Goal: Find specific page/section: Find specific page/section

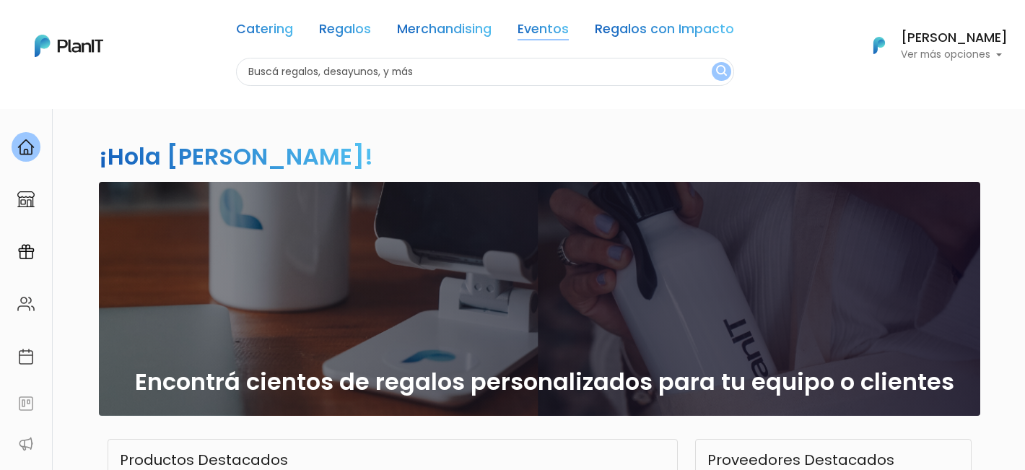
click at [556, 30] on link "Eventos" at bounding box center [543, 31] width 51 height 17
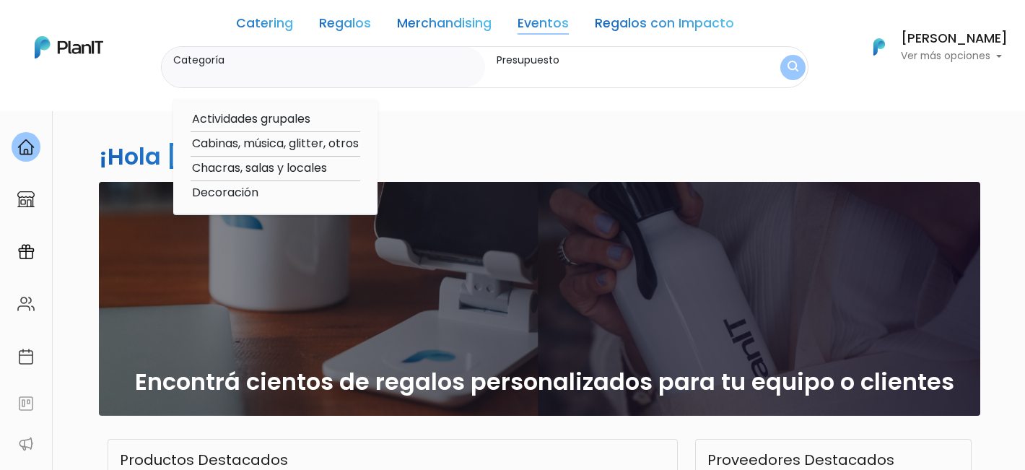
click at [248, 166] on option "Chacras, salas y locales" at bounding box center [276, 169] width 170 height 18
type input "Chacras, salas y locales"
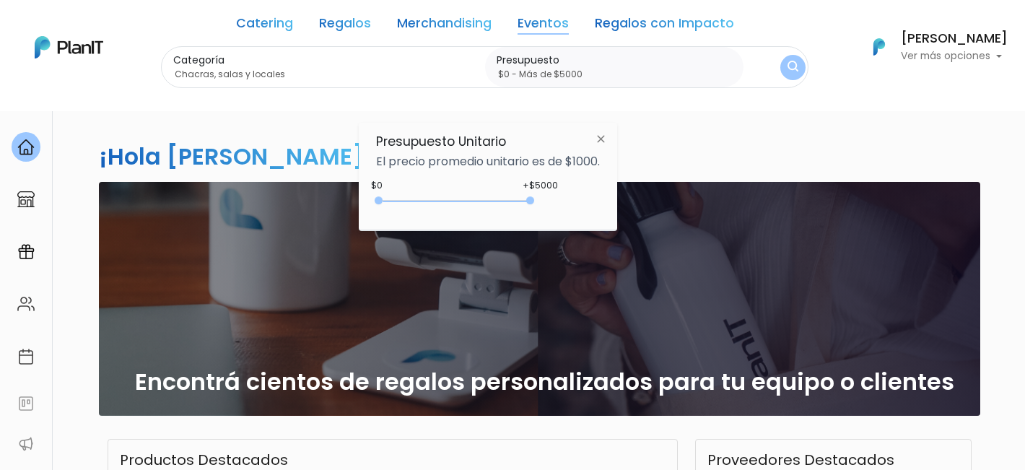
type input "$0 - Más de $5000"
drag, startPoint x: 409, startPoint y: 202, endPoint x: 579, endPoint y: 222, distance: 171.6
click at [579, 222] on div "Presupuesto Unitario El precio promedio unitario es de $1000. +$5000 $0 0 : 500…" at bounding box center [488, 177] width 258 height 108
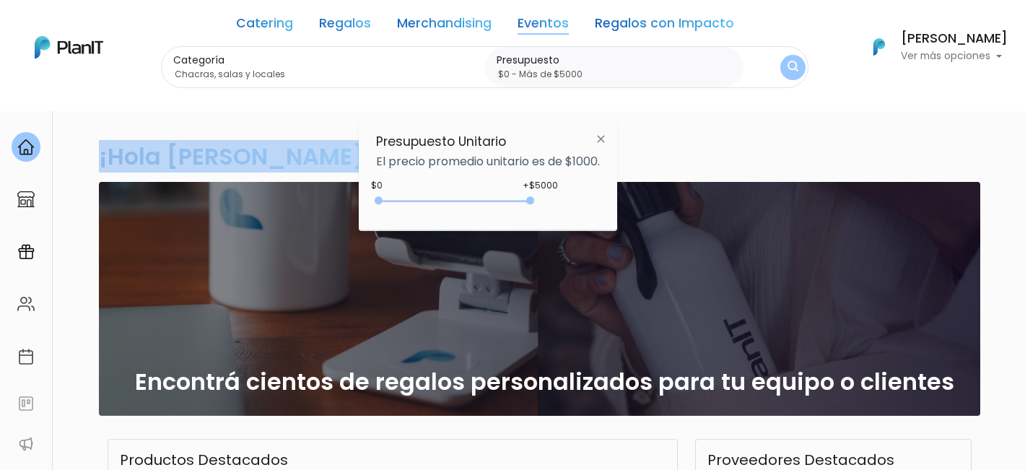
click at [719, 143] on div "¡Hola Ines Olveira! slide 1 of 1 Encontrá cientos de regalos personalizados par…" at bounding box center [512, 424] width 953 height 632
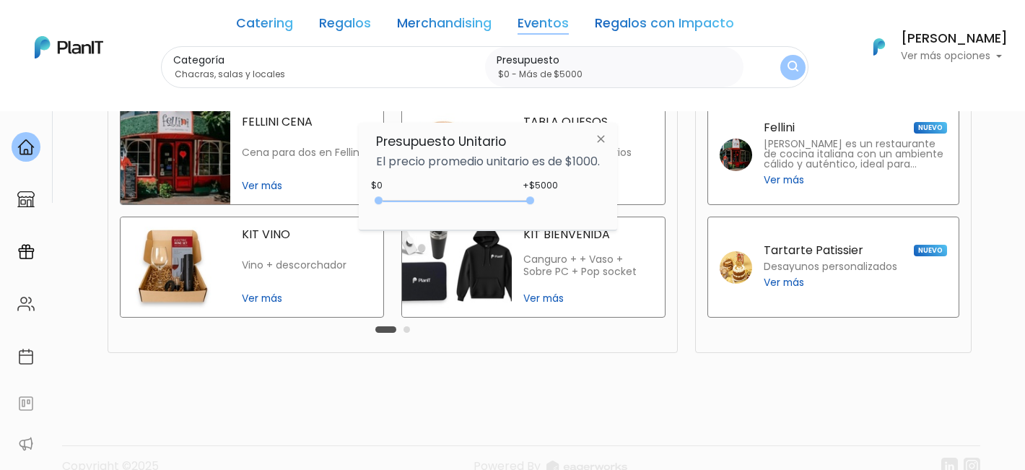
scroll to position [375, 0]
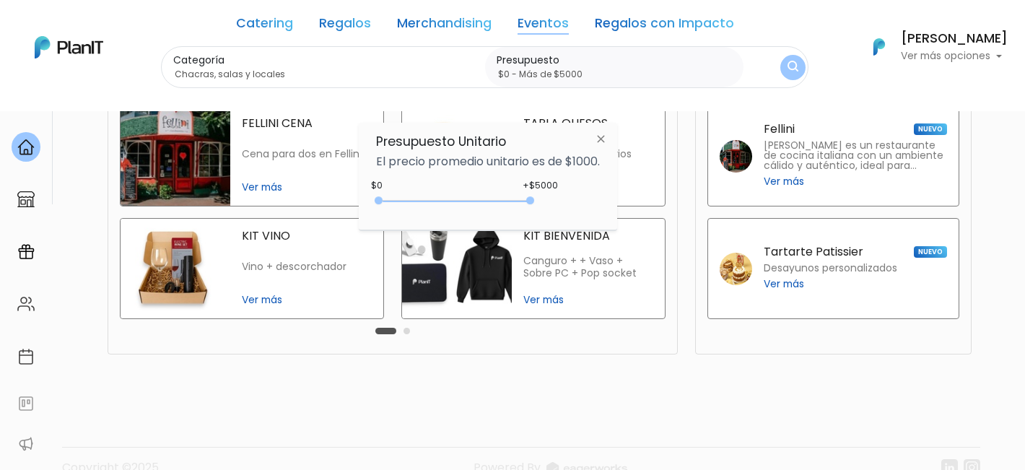
click at [783, 66] on button "submit" at bounding box center [792, 67] width 25 height 25
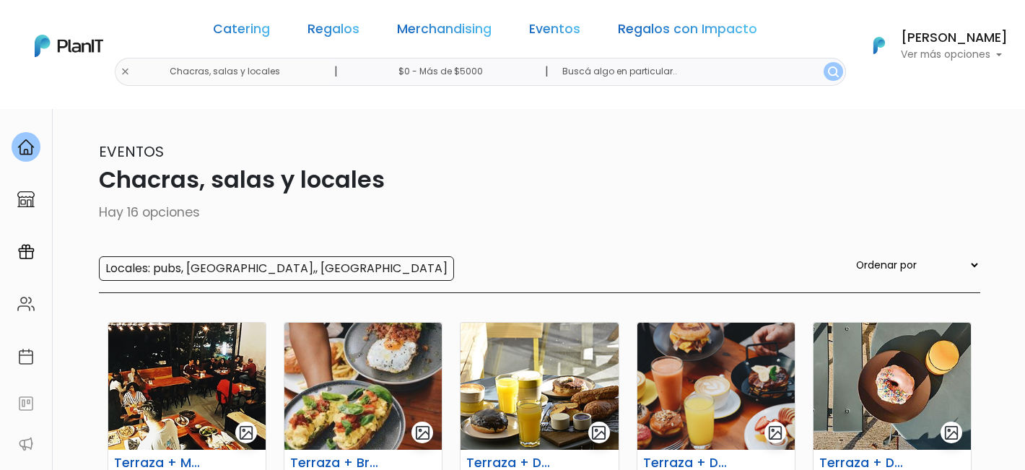
click at [712, 162] on p "Chacras, salas y locales" at bounding box center [513, 179] width 936 height 35
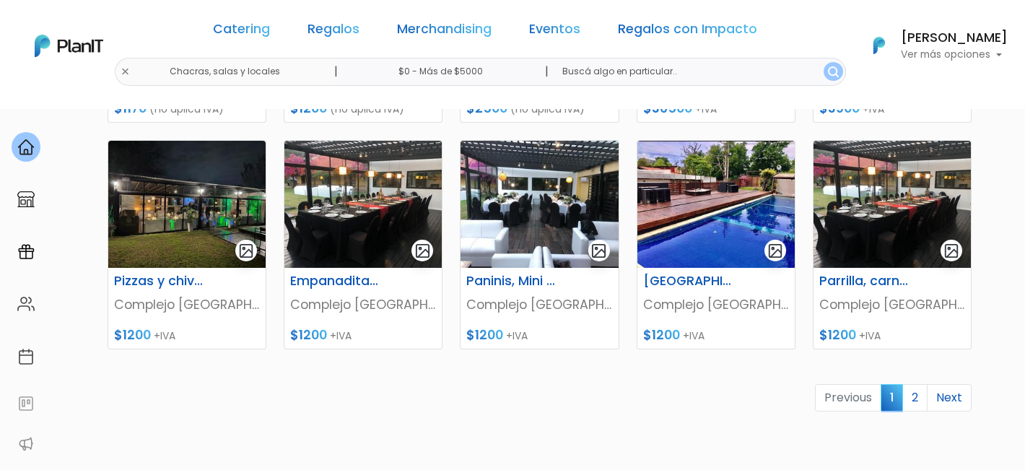
scroll to position [637, 0]
click at [919, 408] on link "2" at bounding box center [914, 397] width 25 height 27
